Goal: Task Accomplishment & Management: Complete application form

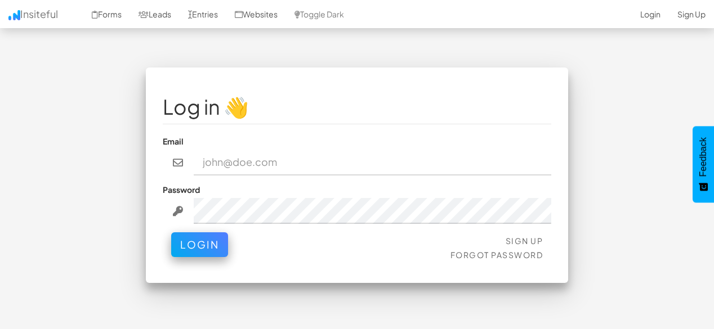
click at [354, 163] on input "email" at bounding box center [373, 163] width 358 height 26
click at [686, 18] on link "Sign Up" at bounding box center [691, 14] width 45 height 28
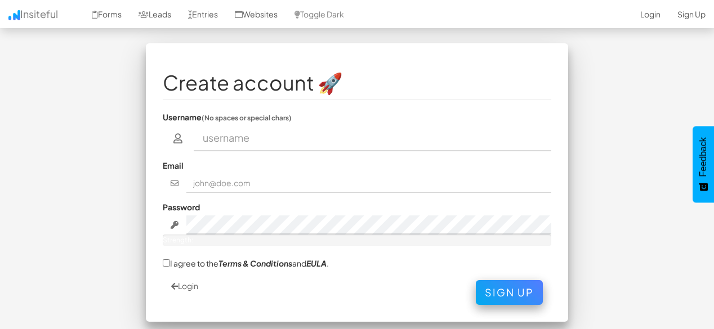
scroll to position [15, 0]
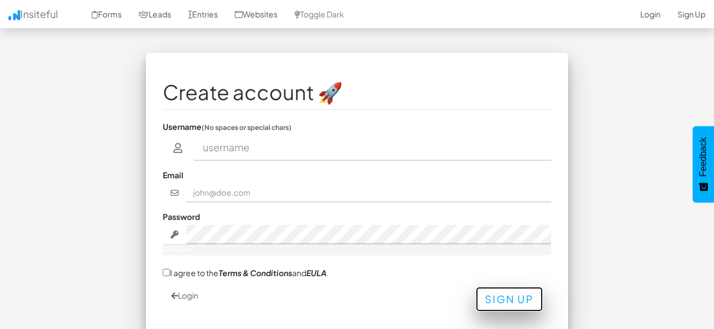
click at [512, 302] on button "Sign Up" at bounding box center [509, 299] width 67 height 25
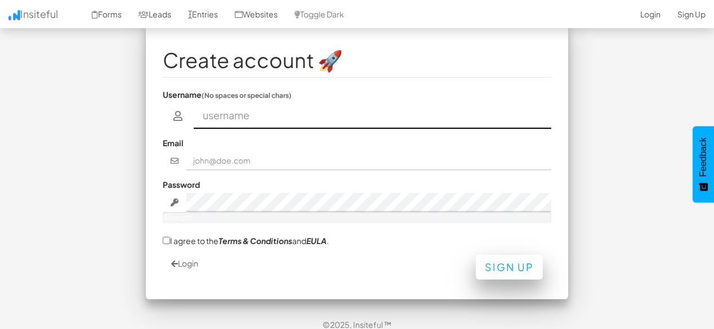
scroll to position [56, 0]
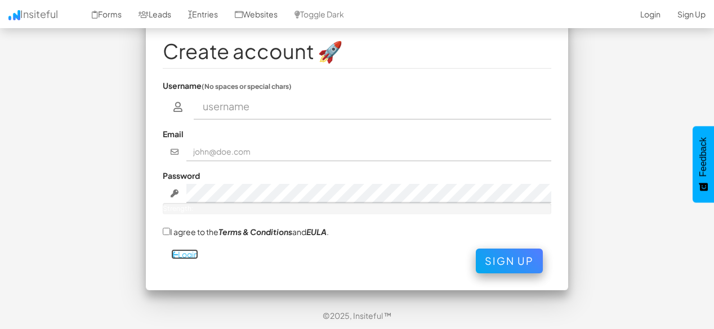
click at [171, 253] on icon at bounding box center [174, 255] width 7 height 8
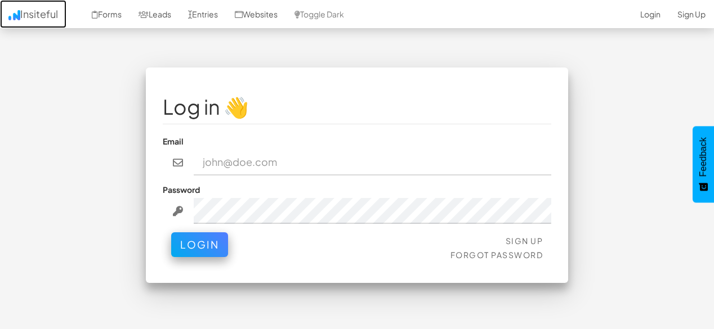
click at [30, 17] on link "Insiteful" at bounding box center [33, 14] width 66 height 28
click at [35, 9] on link "Insiteful" at bounding box center [33, 14] width 66 height 28
click at [54, 21] on link "Insiteful" at bounding box center [33, 14] width 66 height 28
